Goal: Find specific page/section: Find specific page/section

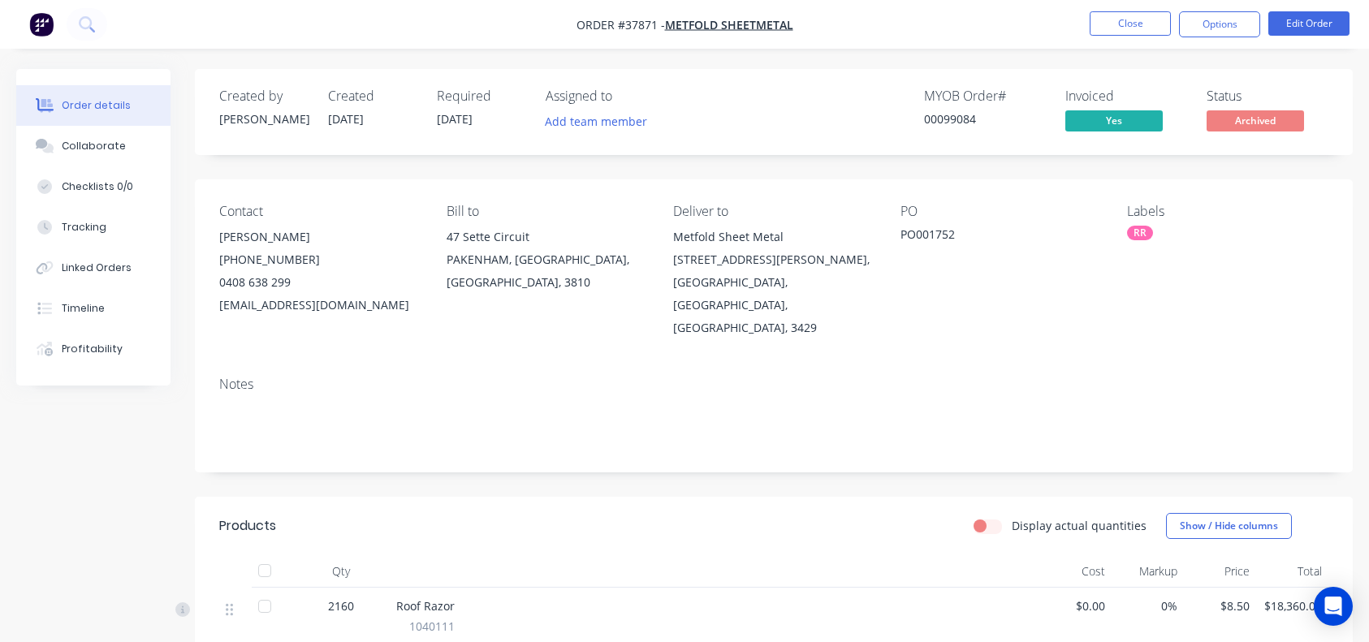
scroll to position [151, 0]
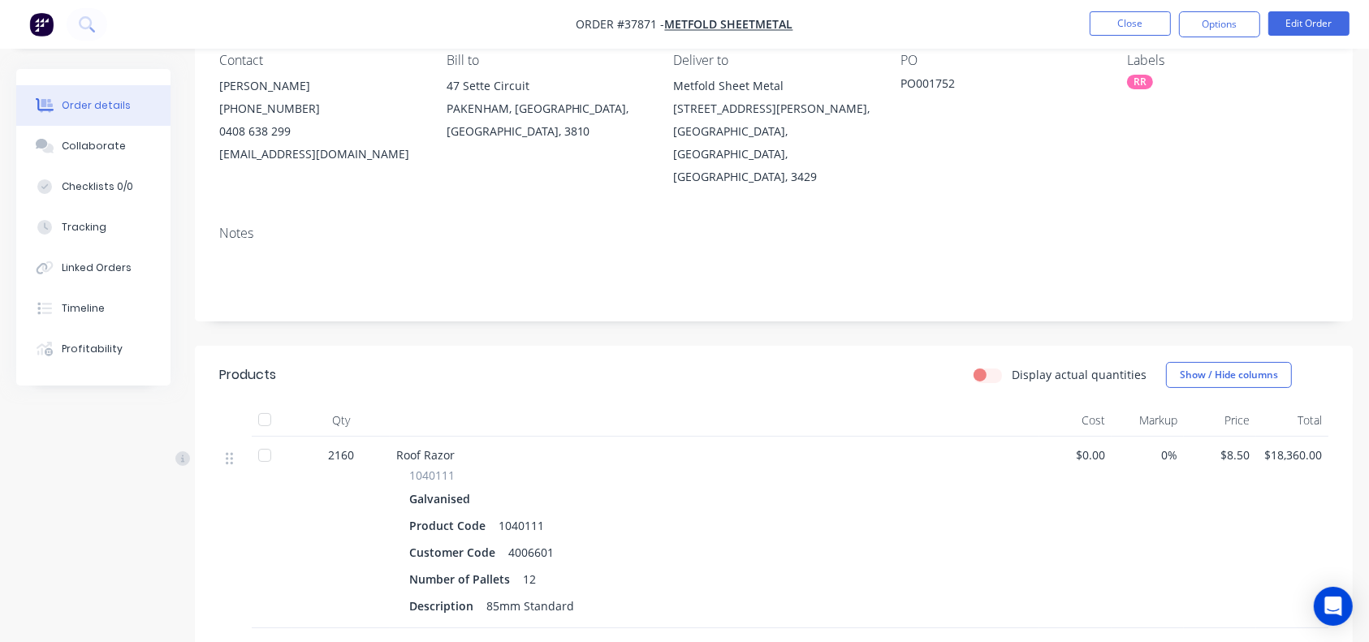
click at [1132, 33] on button "Close" at bounding box center [1129, 23] width 81 height 24
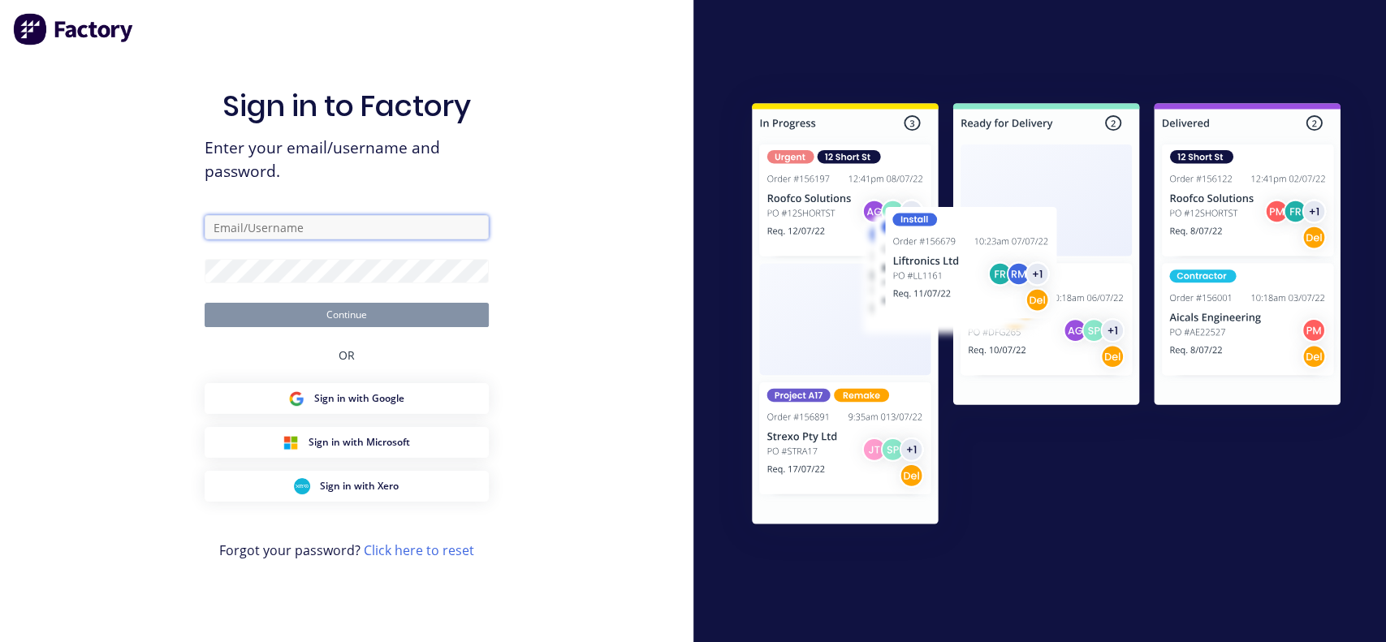
type input "[PERSON_NAME][EMAIL_ADDRESS][DOMAIN_NAME]"
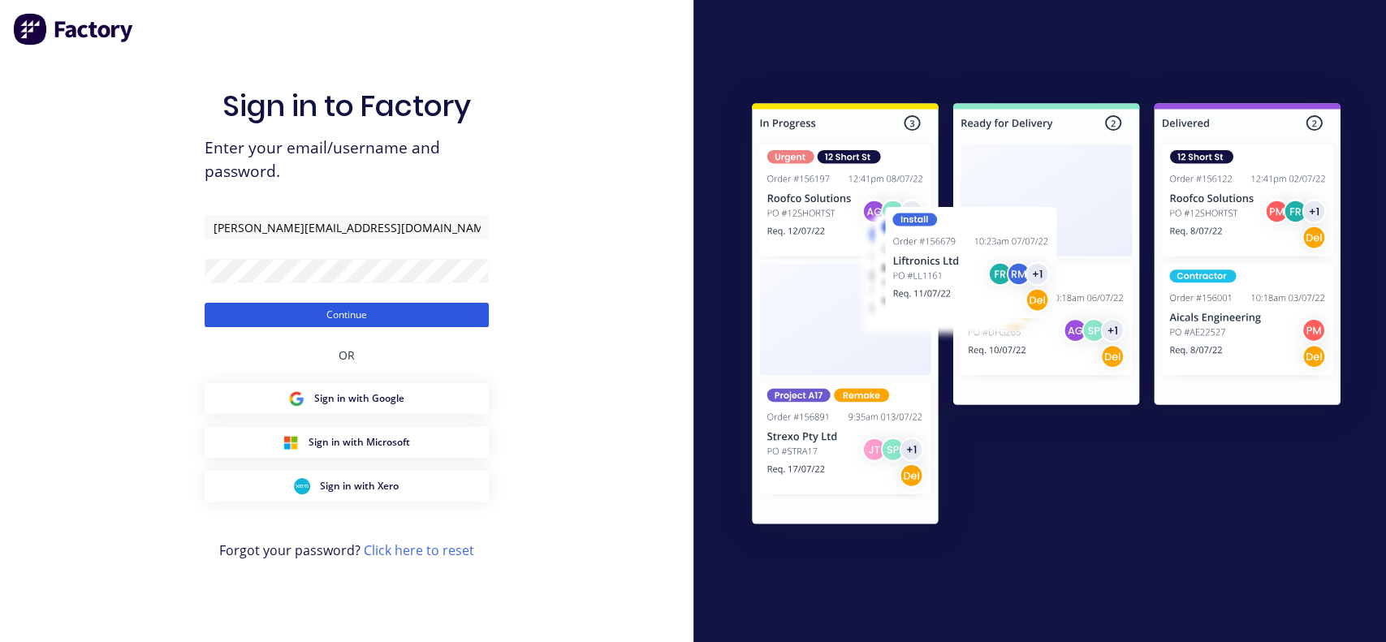
click at [383, 318] on button "Continue" at bounding box center [347, 315] width 284 height 24
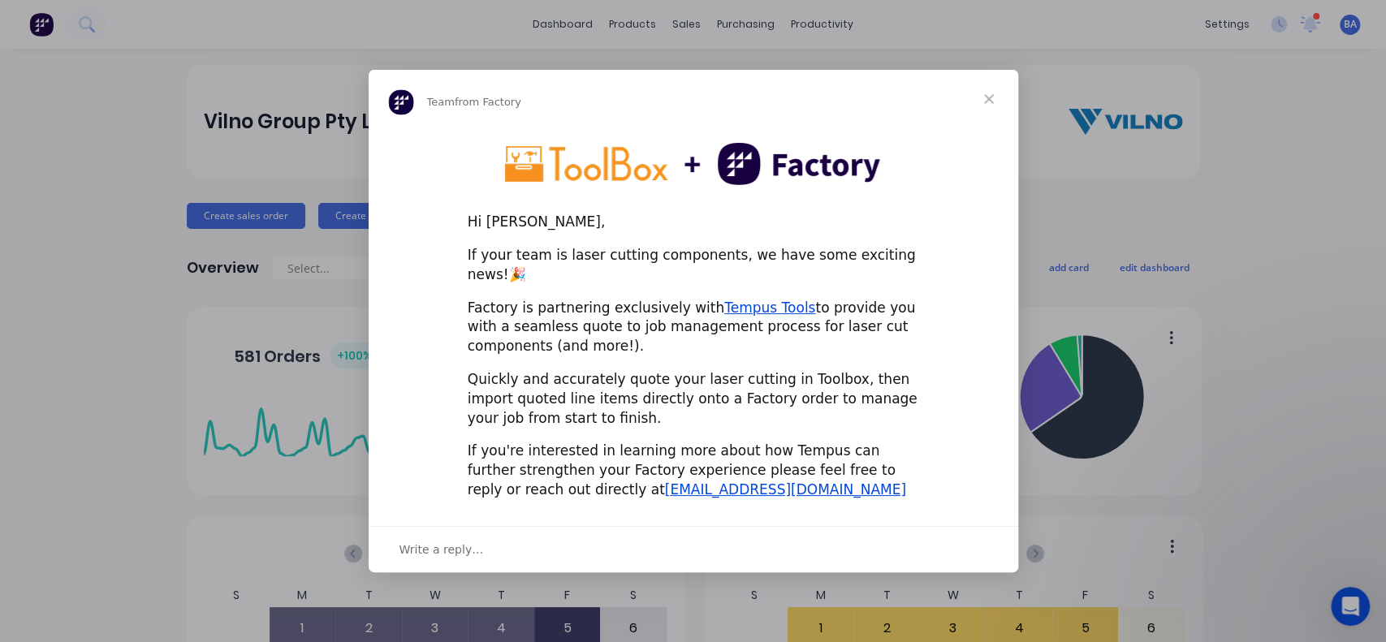
click at [988, 113] on span "Close" at bounding box center [988, 99] width 58 height 58
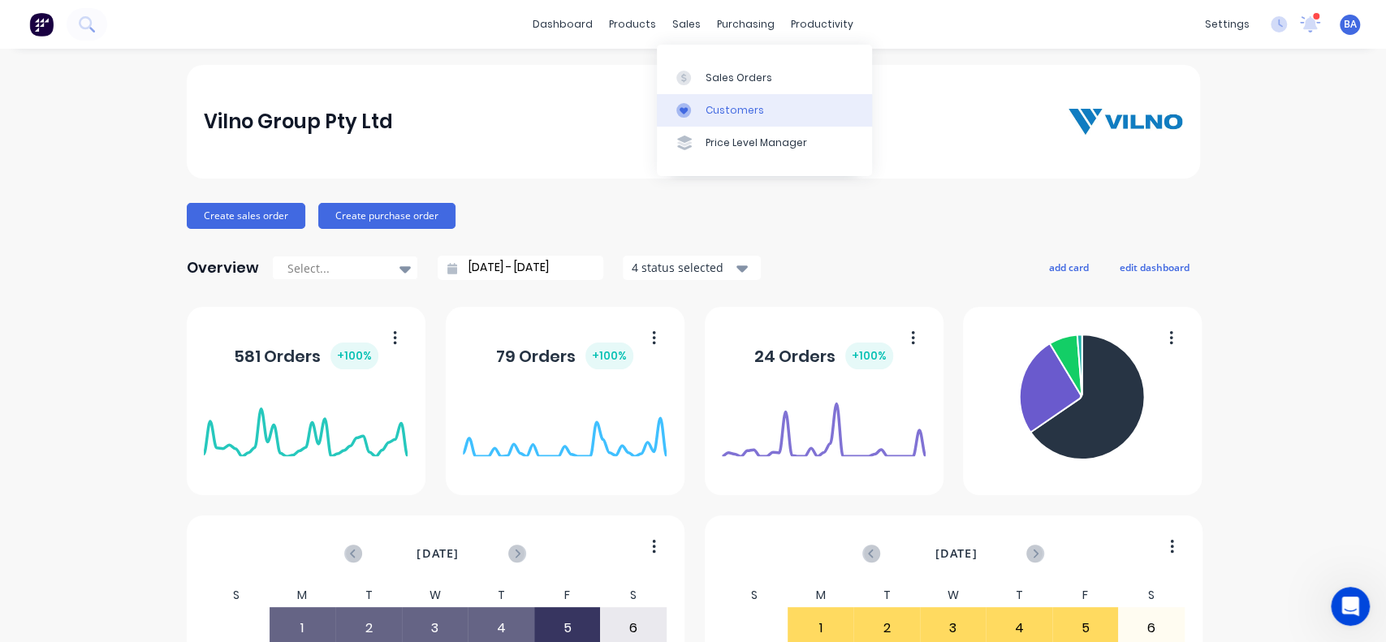
click at [740, 95] on link "Customers" at bounding box center [764, 110] width 215 height 32
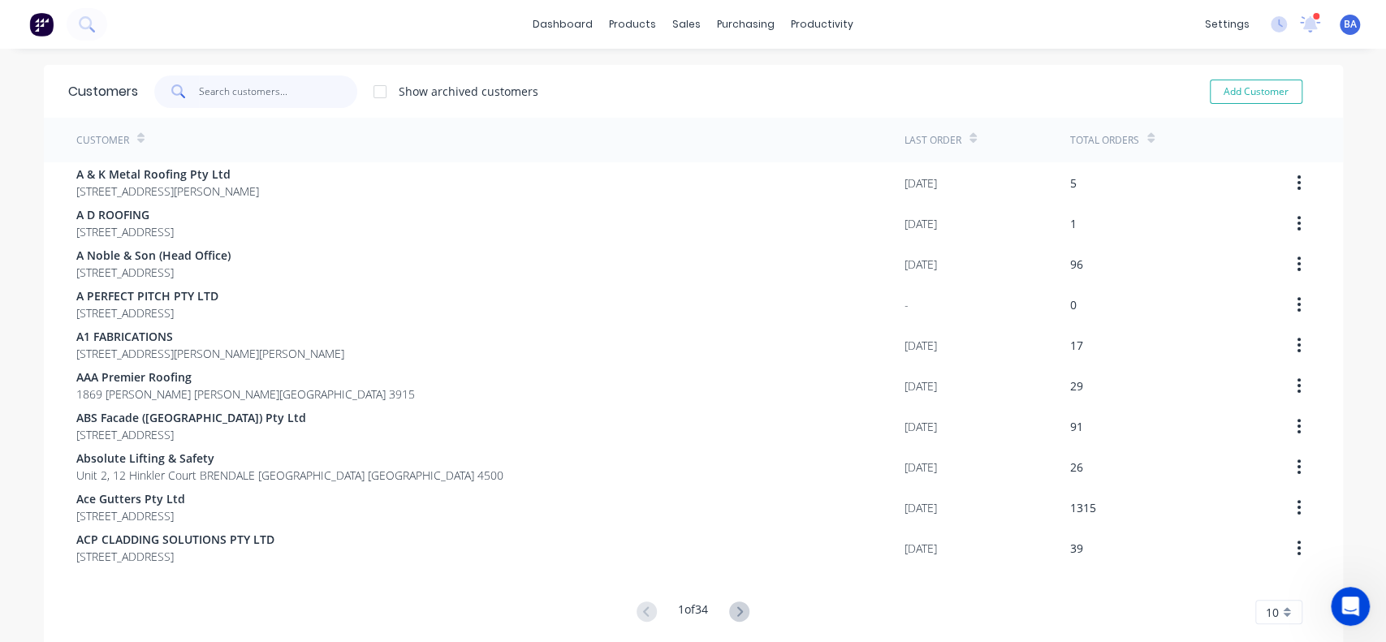
click at [284, 93] on input "text" at bounding box center [278, 91] width 158 height 32
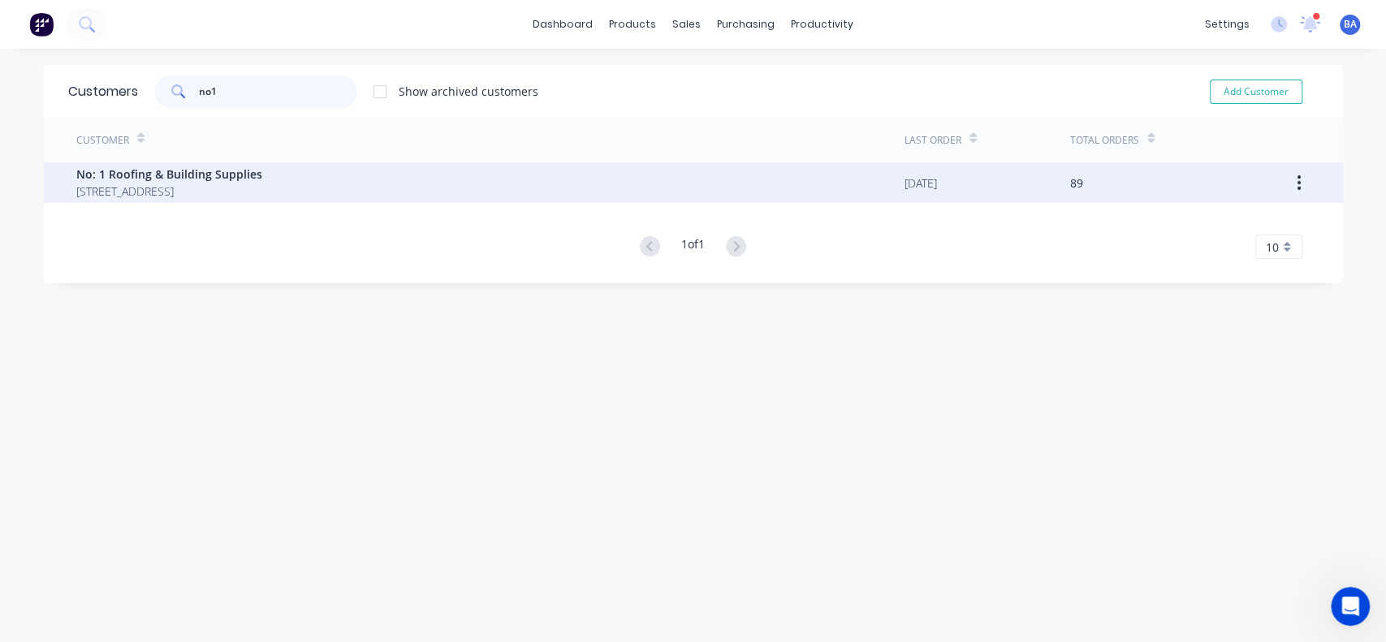
type input "no1"
click at [165, 186] on span "1 Warraba Road NARRABEEN New South Wales Australia 2101" at bounding box center [169, 191] width 186 height 17
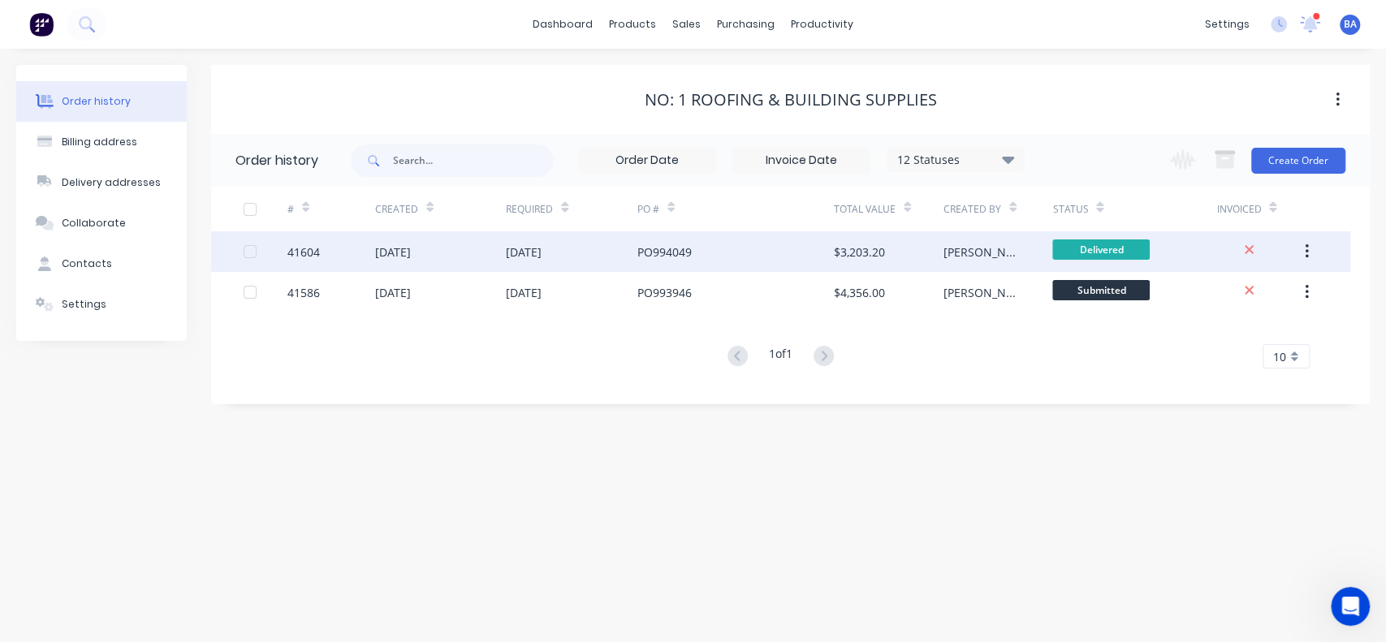
click at [912, 244] on div "$3,203.20" at bounding box center [889, 251] width 110 height 41
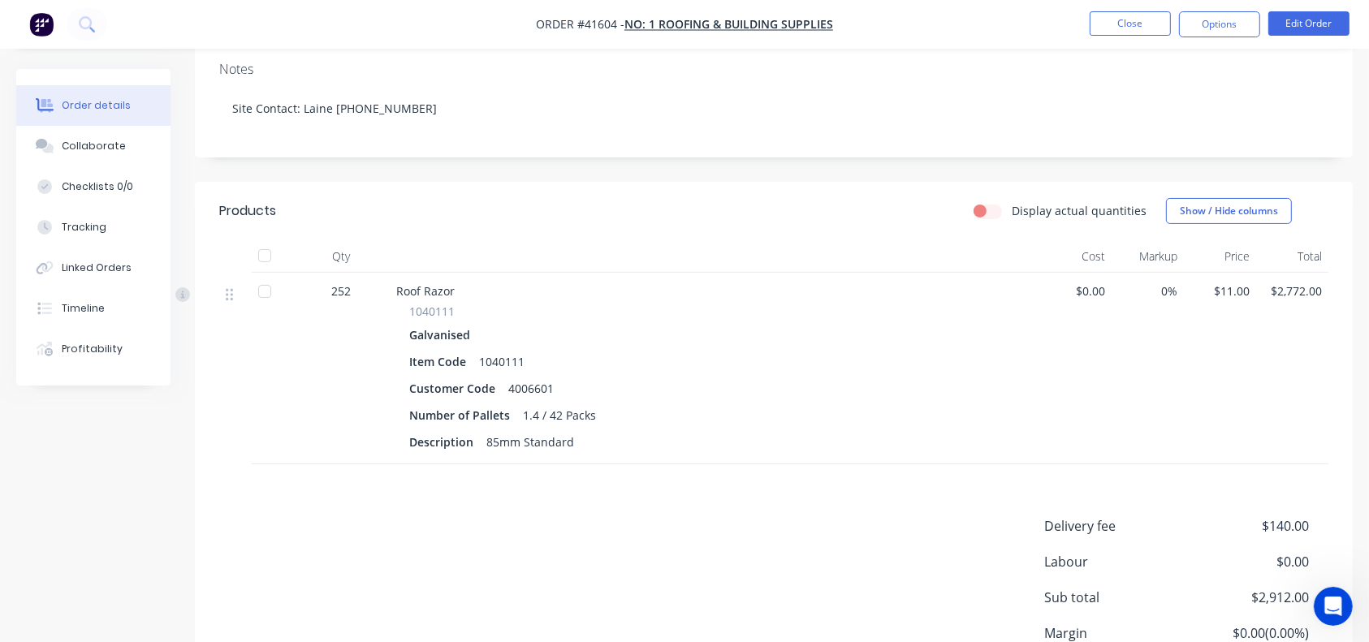
scroll to position [416, 0]
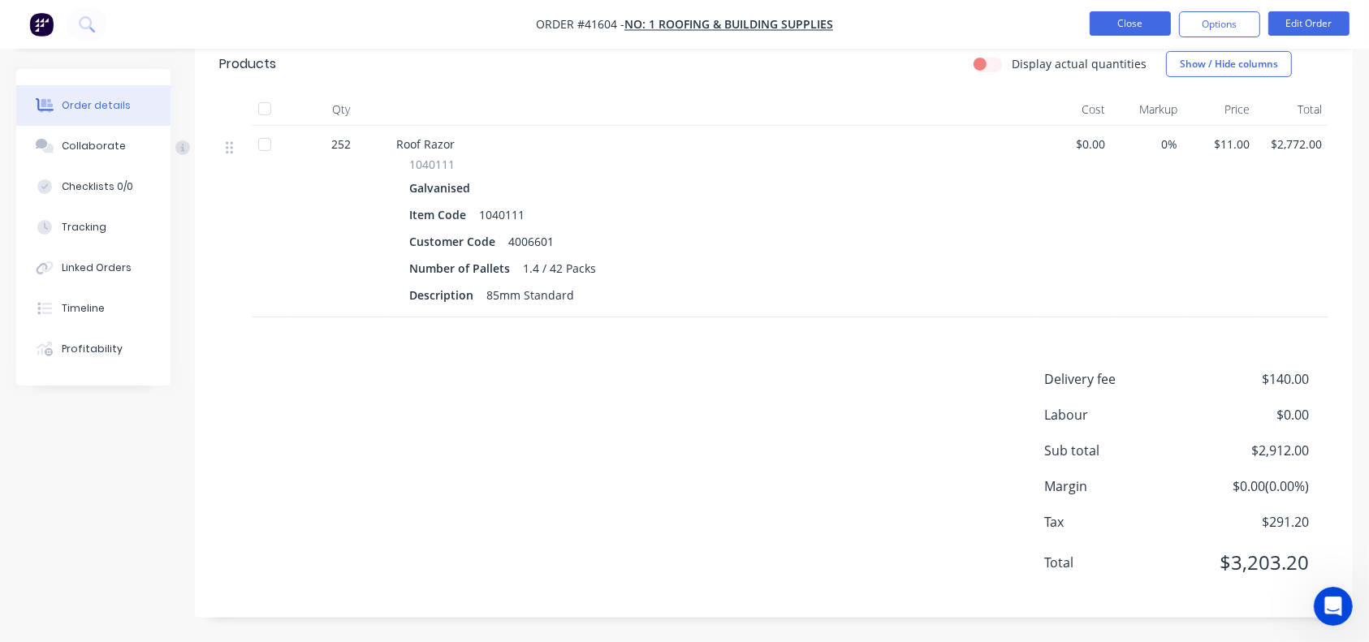
click at [1128, 24] on button "Close" at bounding box center [1129, 23] width 81 height 24
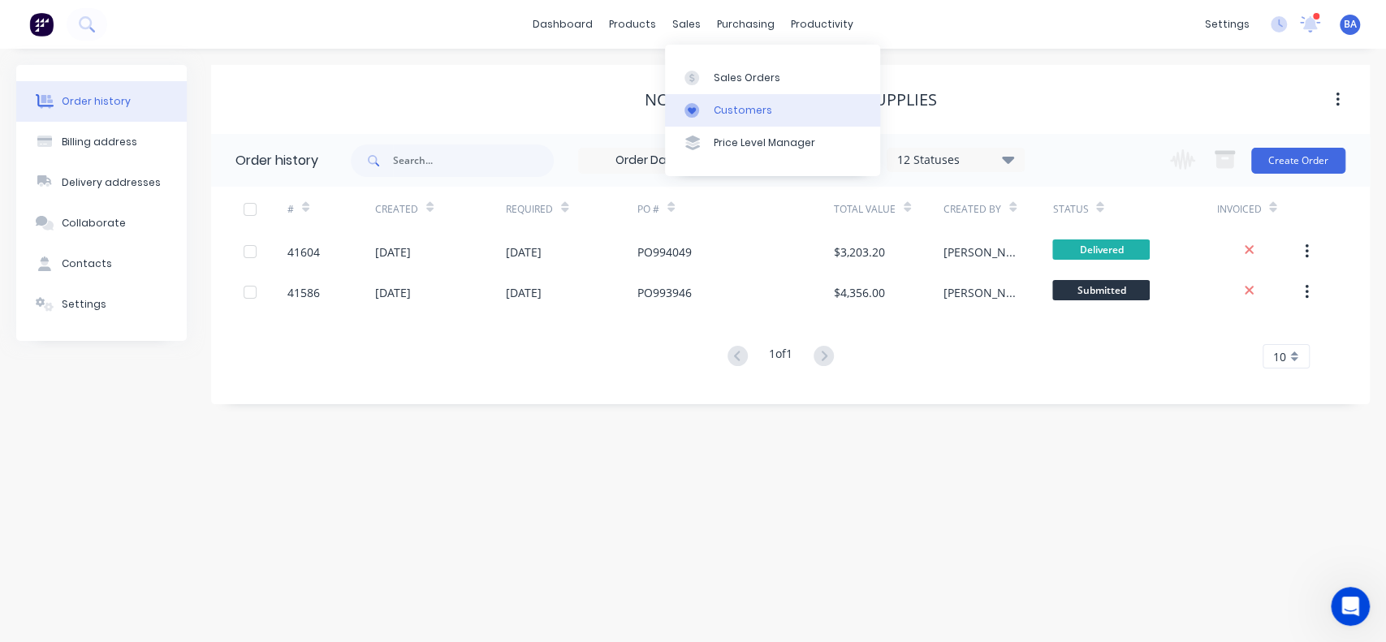
click at [714, 115] on div "Customers" at bounding box center [743, 110] width 58 height 15
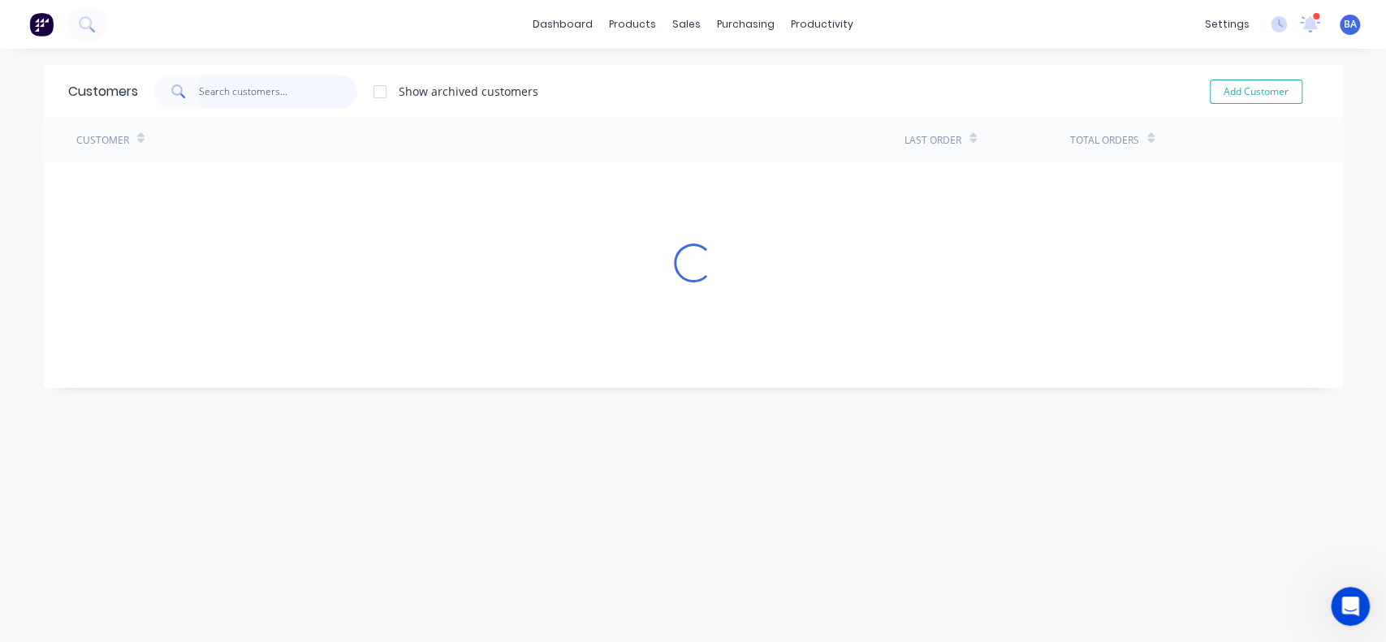
click at [325, 93] on input "text" at bounding box center [278, 91] width 158 height 32
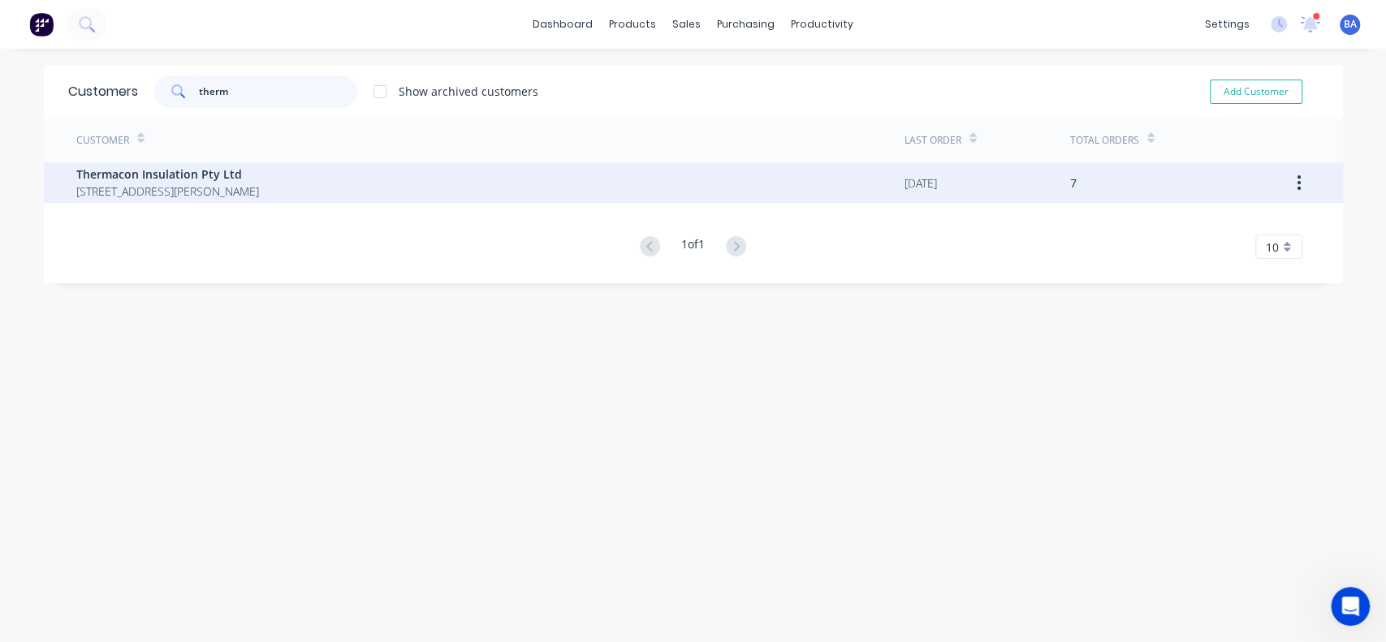
type input "therm"
click at [174, 196] on span "16 Hodgson Way KEWDALE Western Australia Australia 6105" at bounding box center [167, 191] width 183 height 17
